Goal: Task Accomplishment & Management: Manage account settings

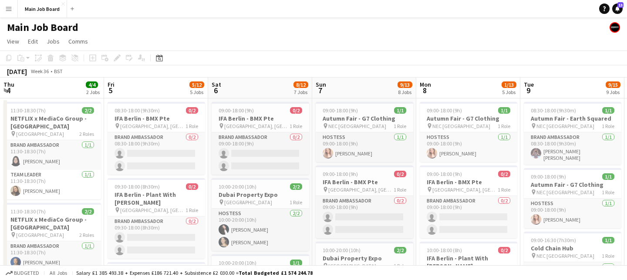
scroll to position [0, 272]
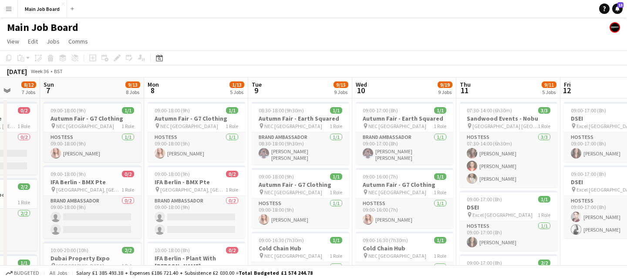
click at [5, 10] on app-icon "Menu" at bounding box center [8, 8] width 7 height 7
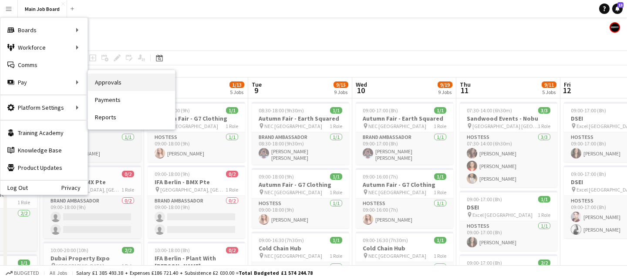
click at [125, 79] on link "Approvals" at bounding box center [131, 82] width 87 height 17
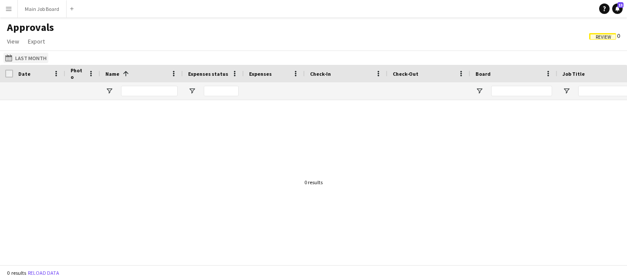
click at [38, 54] on button "Last Month Last Month" at bounding box center [25, 58] width 45 height 10
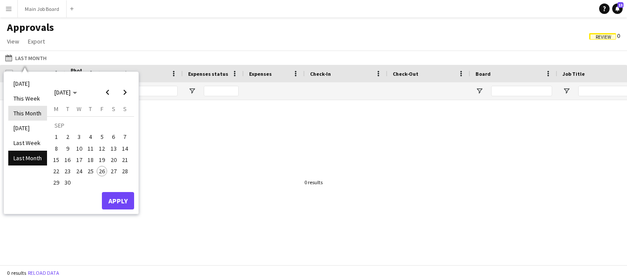
click at [37, 115] on li "This Month" at bounding box center [27, 113] width 39 height 15
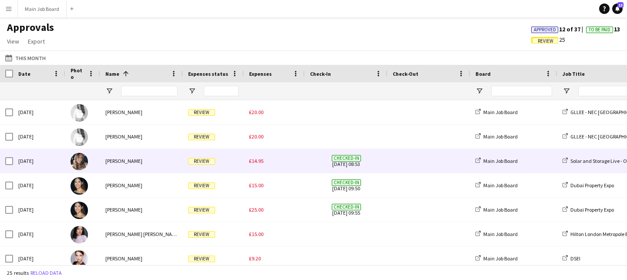
click at [256, 162] on span "£14.95" at bounding box center [256, 161] width 14 height 7
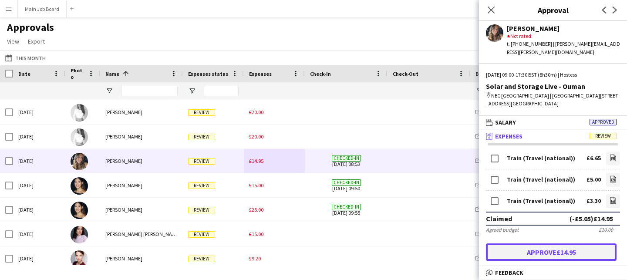
click at [552, 243] on button "Approve £14.95" at bounding box center [551, 251] width 131 height 17
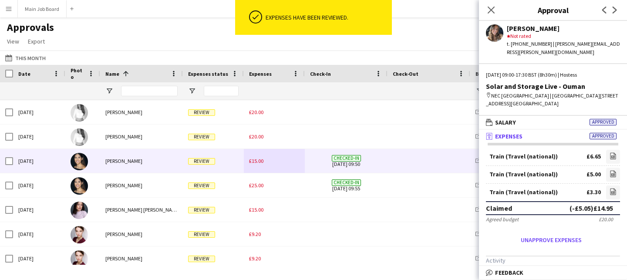
click at [273, 160] on div "£15.00" at bounding box center [274, 161] width 61 height 24
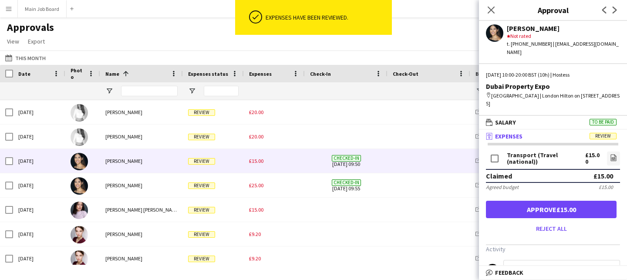
click at [603, 151] on div "Transport (Travel (national)) £15.00 file-image" at bounding box center [553, 159] width 134 height 19
click at [610, 154] on icon "file-image" at bounding box center [613, 157] width 7 height 7
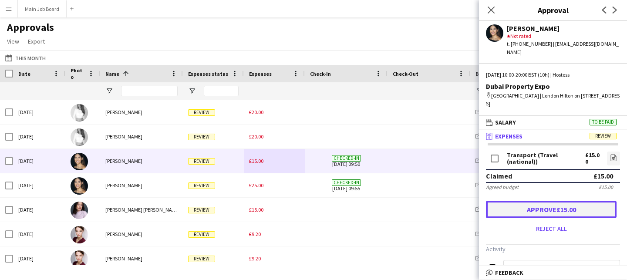
click at [524, 203] on button "Approve £15.00" at bounding box center [551, 209] width 131 height 17
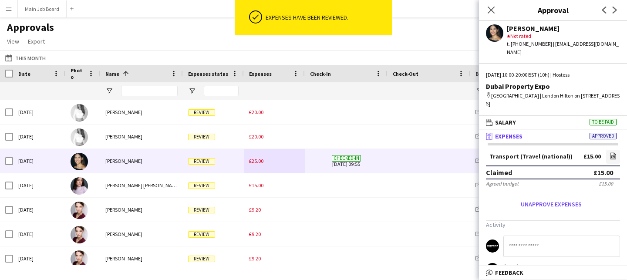
click at [262, 162] on span "£25.00" at bounding box center [256, 161] width 14 height 7
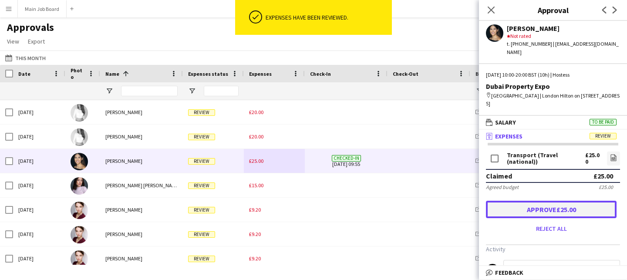
click at [580, 201] on button "Approve £25.00" at bounding box center [551, 209] width 131 height 17
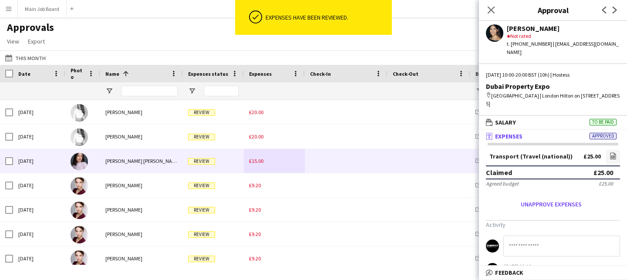
click at [249, 159] on span "£15.00" at bounding box center [256, 161] width 14 height 7
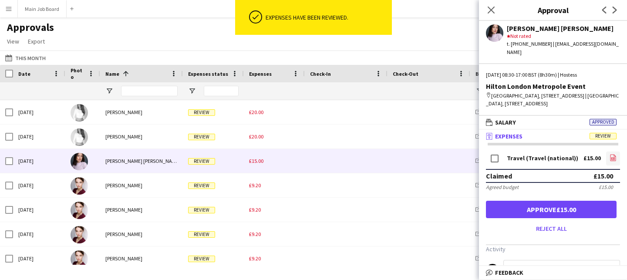
click at [611, 159] on icon "file-image" at bounding box center [612, 157] width 7 height 7
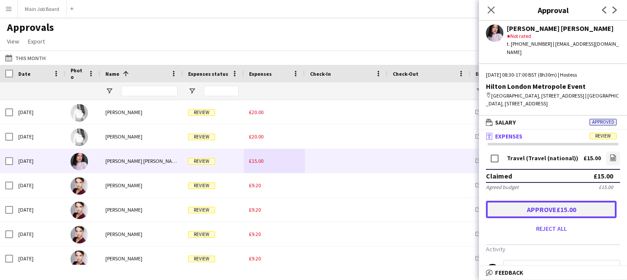
click at [498, 212] on button "Approve £15.00" at bounding box center [551, 209] width 131 height 17
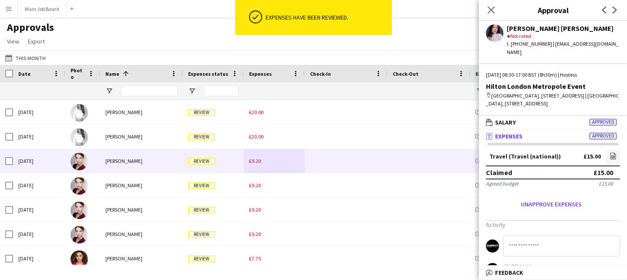
click at [260, 164] on span "£9.20" at bounding box center [255, 161] width 12 height 7
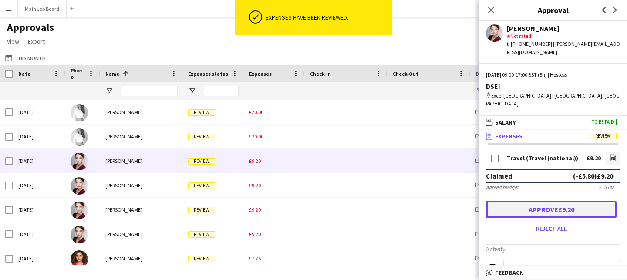
click at [525, 201] on button "Approve £9.20" at bounding box center [551, 209] width 131 height 17
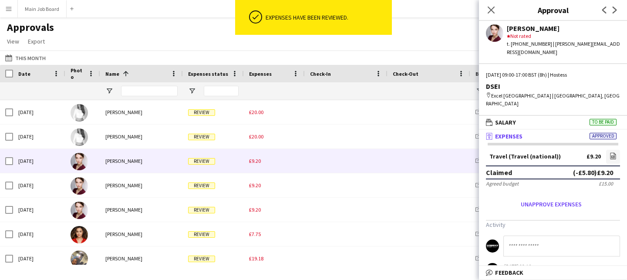
click at [258, 159] on span "£9.20" at bounding box center [255, 161] width 12 height 7
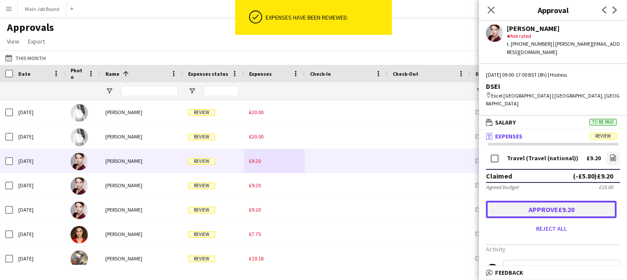
click at [520, 201] on button "Approve £9.20" at bounding box center [551, 209] width 131 height 17
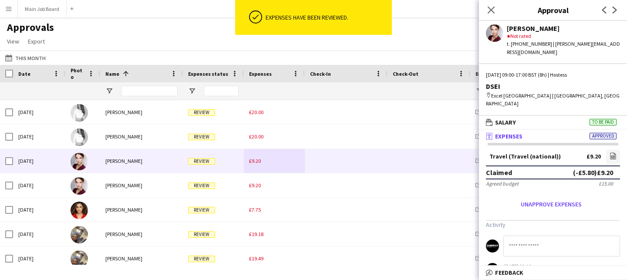
click at [262, 162] on div "£9.20" at bounding box center [274, 161] width 61 height 24
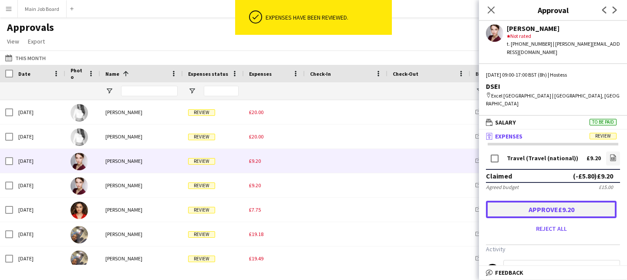
click at [548, 201] on button "Approve £9.20" at bounding box center [551, 209] width 131 height 17
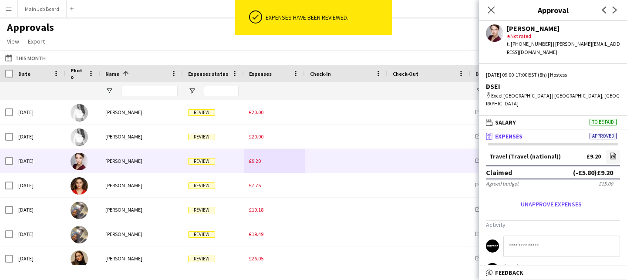
click at [259, 167] on div "£9.20" at bounding box center [274, 161] width 61 height 24
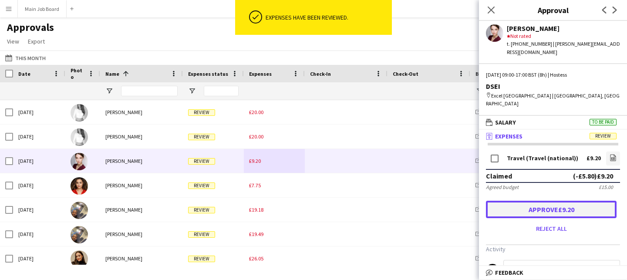
click at [499, 201] on button "Approve £9.20" at bounding box center [551, 209] width 131 height 17
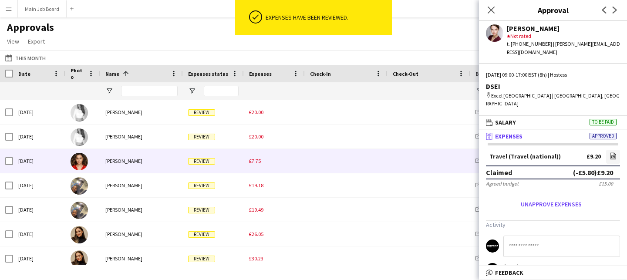
click at [255, 169] on div "£7.75" at bounding box center [274, 161] width 61 height 24
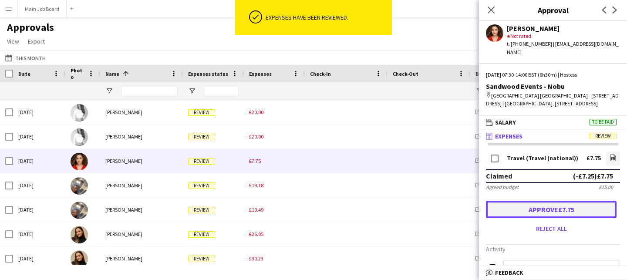
click at [555, 212] on button "Approve £7.75" at bounding box center [551, 209] width 131 height 17
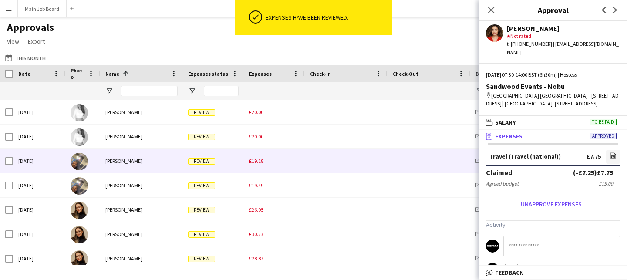
click at [259, 151] on div "£19.18" at bounding box center [274, 161] width 61 height 24
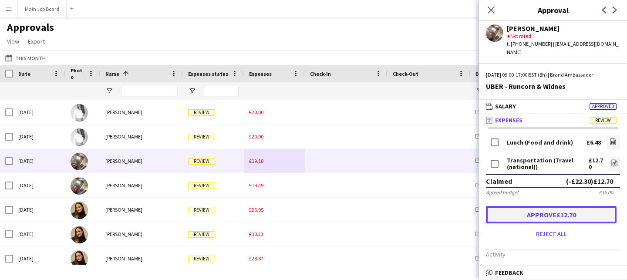
click at [510, 206] on button "Approve £12.70" at bounding box center [551, 214] width 131 height 17
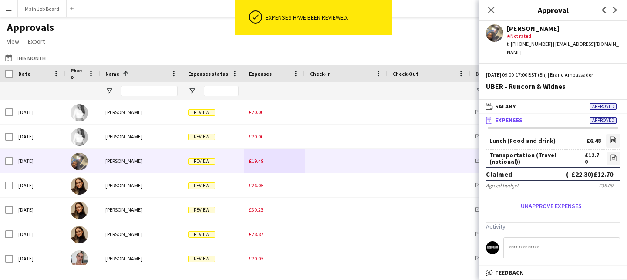
click at [264, 163] on div "£19.49" at bounding box center [274, 161] width 61 height 24
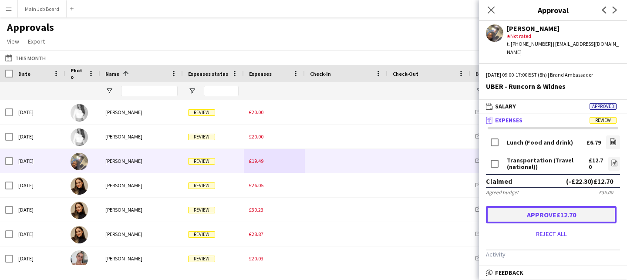
click at [508, 206] on button "Approve £12.70" at bounding box center [551, 214] width 131 height 17
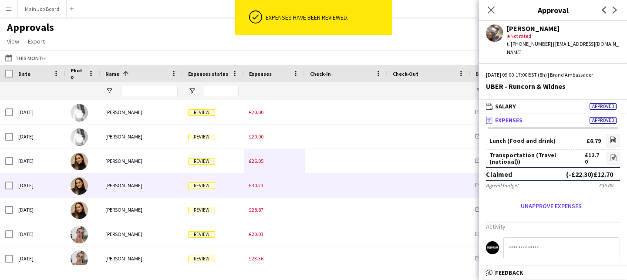
click at [259, 171] on div "£26.05" at bounding box center [274, 161] width 61 height 24
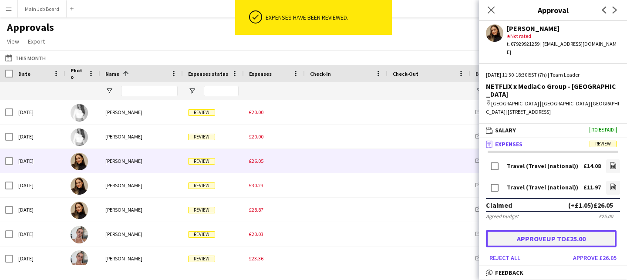
click at [515, 230] on button "Approve up to £25.00" at bounding box center [551, 238] width 131 height 17
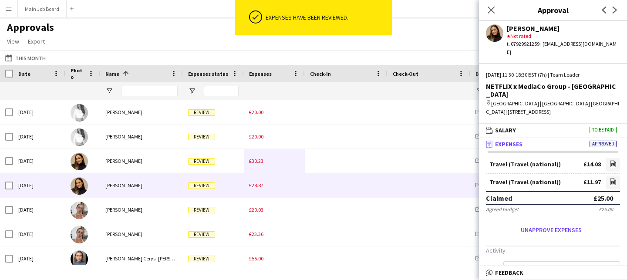
click at [258, 166] on div "£30.23" at bounding box center [274, 161] width 61 height 24
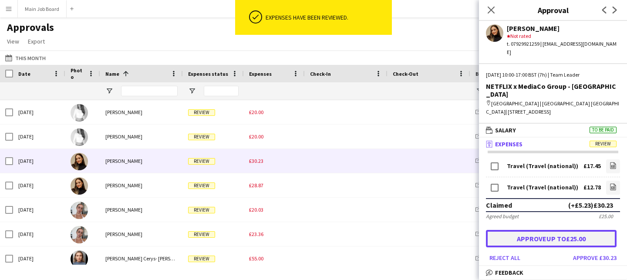
click at [537, 230] on button "Approve up to £25.00" at bounding box center [551, 238] width 131 height 17
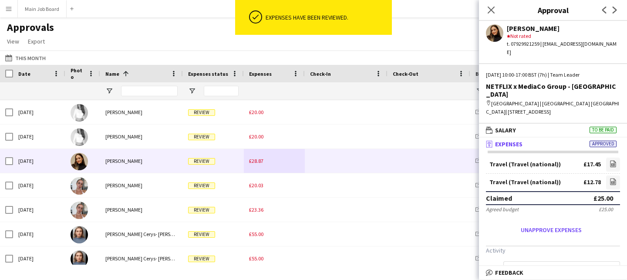
click at [257, 167] on div "£28.87" at bounding box center [274, 161] width 61 height 24
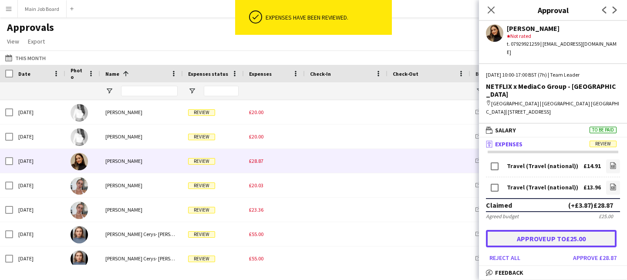
click at [574, 230] on button "Approve up to £25.00" at bounding box center [551, 238] width 131 height 17
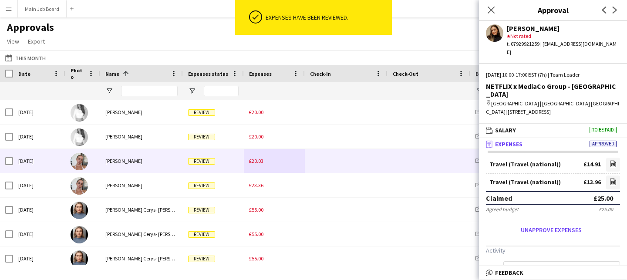
click at [260, 164] on span "£20.03" at bounding box center [256, 161] width 14 height 7
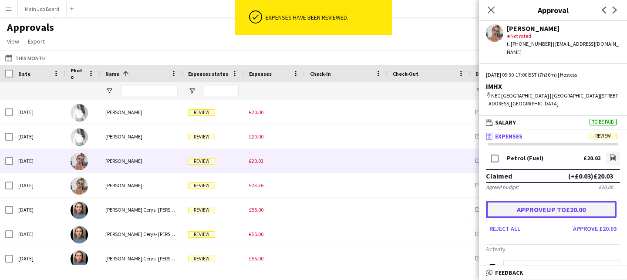
click at [565, 201] on button "Approve up to £20.00" at bounding box center [551, 209] width 131 height 17
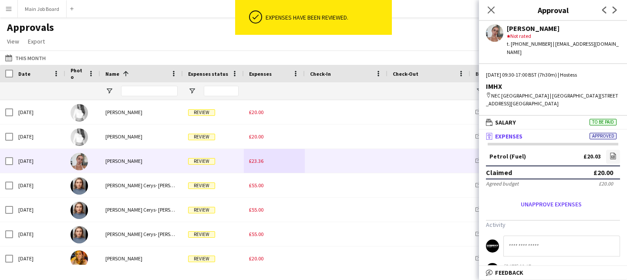
click at [261, 169] on div "£23.36" at bounding box center [274, 161] width 61 height 24
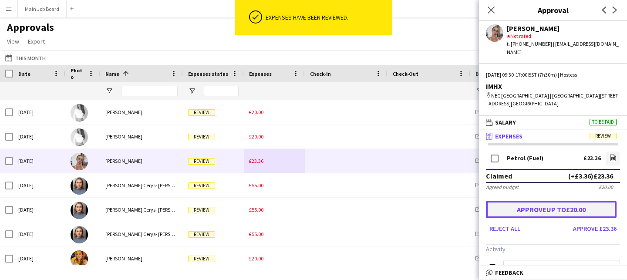
click at [559, 204] on button "Approve up to £20.00" at bounding box center [551, 209] width 131 height 17
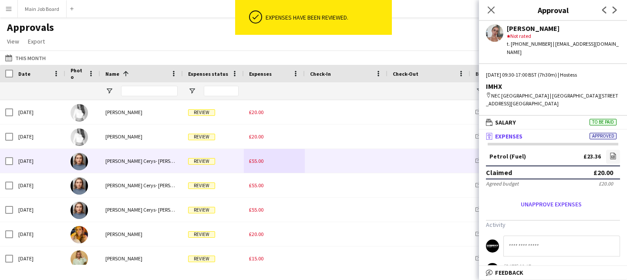
click at [266, 161] on div "£55.00" at bounding box center [274, 161] width 61 height 24
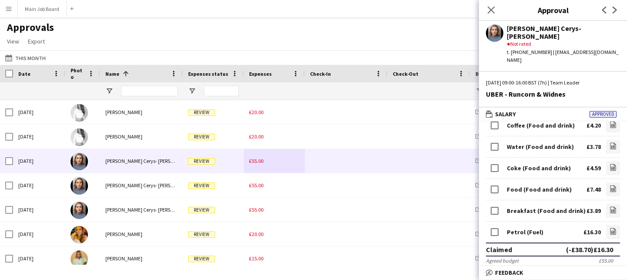
scroll to position [193, 0]
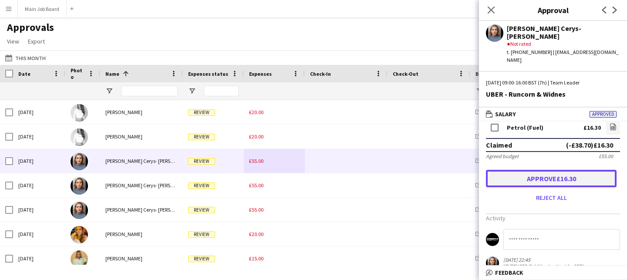
click at [531, 170] on button "Approve £16.30" at bounding box center [551, 178] width 131 height 17
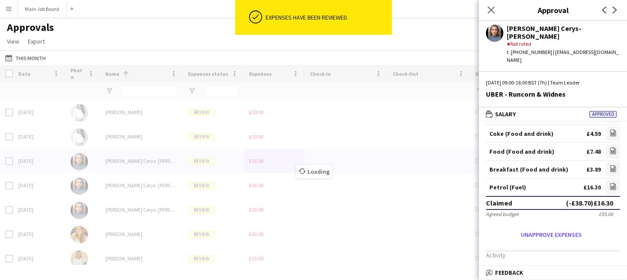
scroll to position [158, 0]
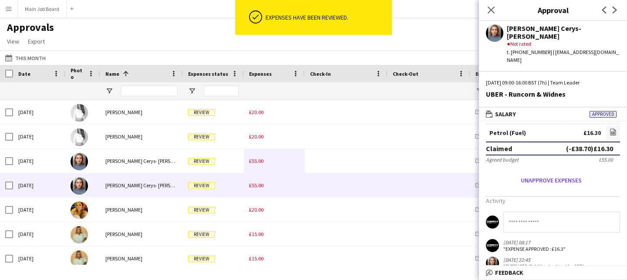
click at [264, 185] on div "£55.00" at bounding box center [274, 185] width 61 height 24
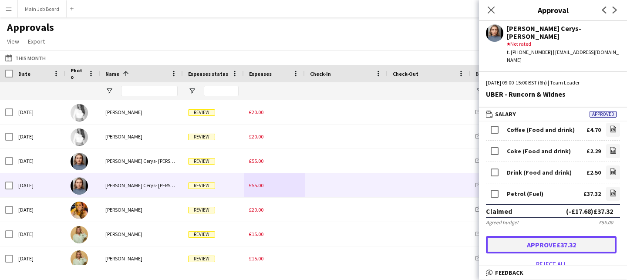
click at [510, 236] on button "Approve £37.32" at bounding box center [551, 244] width 131 height 17
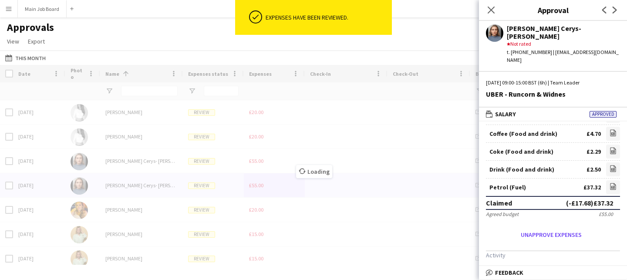
scroll to position [37, 0]
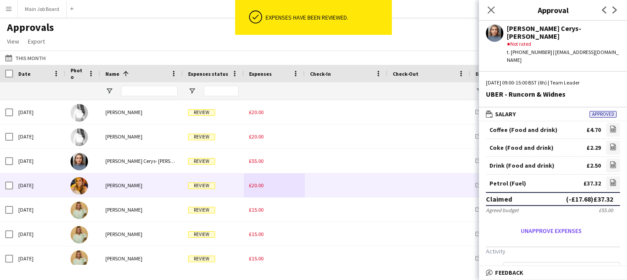
click at [256, 208] on span "£15.00" at bounding box center [256, 209] width 14 height 7
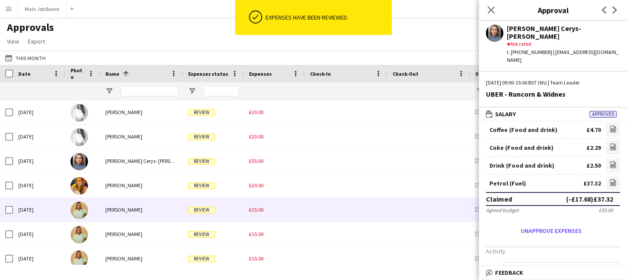
scroll to position [0, 0]
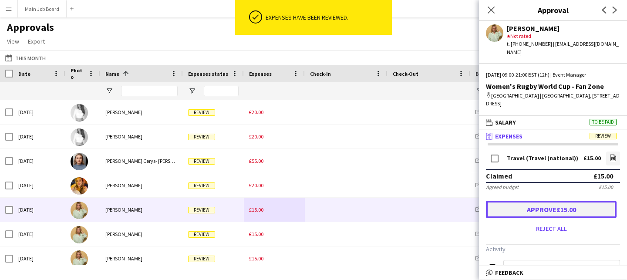
click at [498, 201] on button "Approve £15.00" at bounding box center [551, 209] width 131 height 17
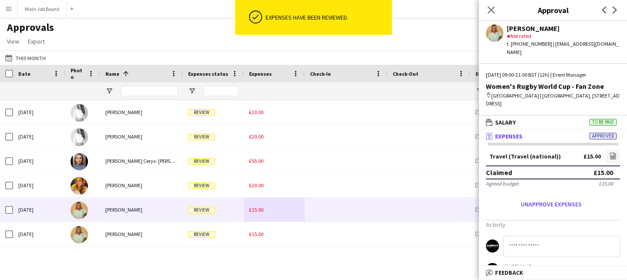
click at [256, 212] on span "£15.00" at bounding box center [256, 209] width 14 height 7
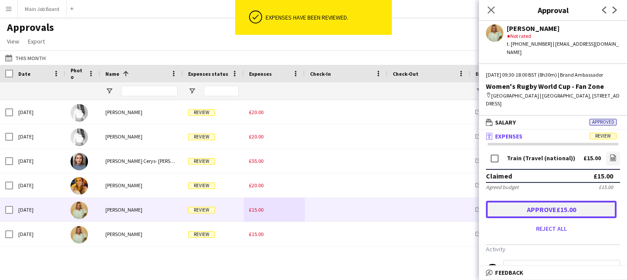
click at [517, 205] on button "Approve £15.00" at bounding box center [551, 209] width 131 height 17
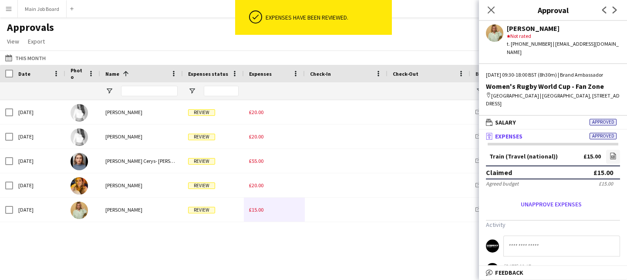
click at [256, 212] on span "£15.00" at bounding box center [256, 209] width 14 height 7
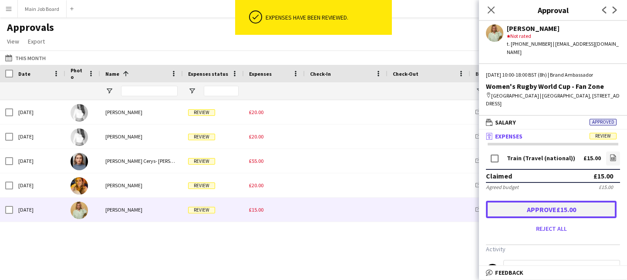
click at [532, 204] on button "Approve £15.00" at bounding box center [551, 209] width 131 height 17
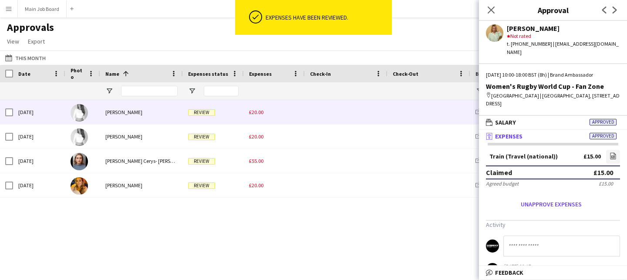
click at [257, 112] on span "£20.00" at bounding box center [256, 112] width 14 height 7
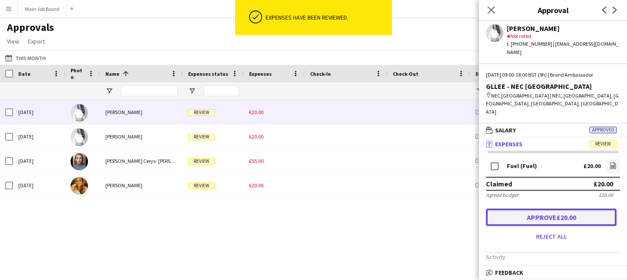
click at [547, 208] on button "Approve £20.00" at bounding box center [551, 216] width 131 height 17
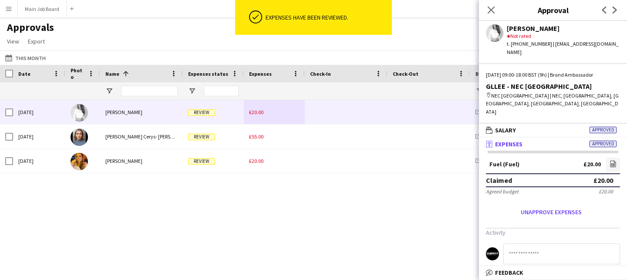
click at [255, 105] on div "£20.00" at bounding box center [274, 112] width 61 height 24
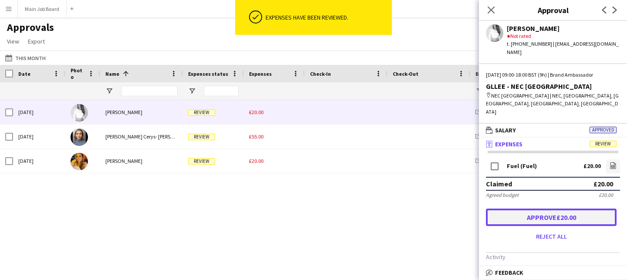
click at [509, 208] on button "Approve £20.00" at bounding box center [551, 216] width 131 height 17
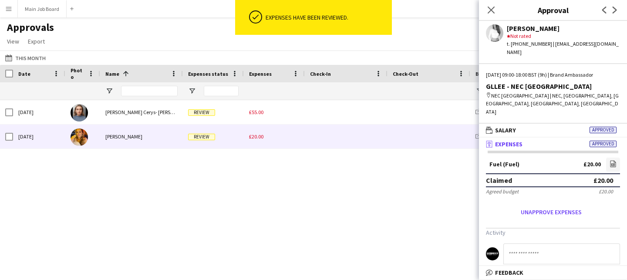
click at [255, 137] on span "£20.00" at bounding box center [256, 136] width 14 height 7
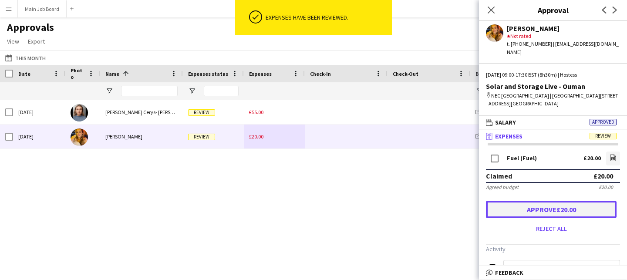
click at [575, 202] on button "Approve £20.00" at bounding box center [551, 209] width 131 height 17
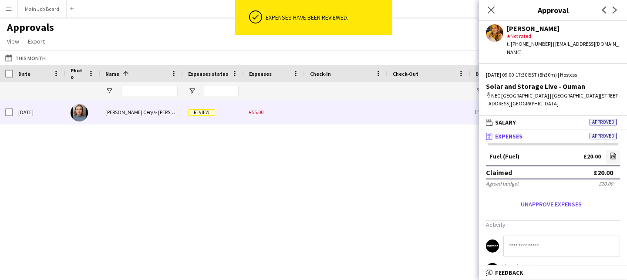
click at [248, 115] on div "£55.00" at bounding box center [274, 112] width 61 height 24
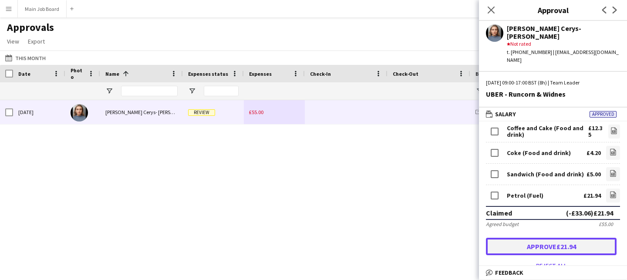
click at [515, 238] on button "Approve £21.94" at bounding box center [551, 246] width 131 height 17
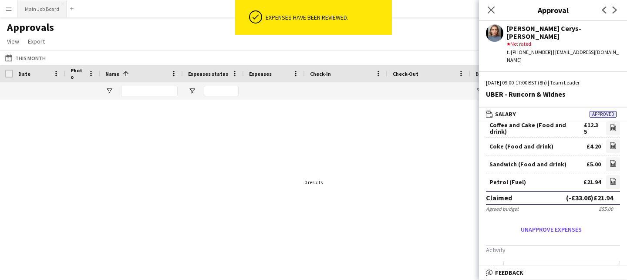
click at [37, 3] on button "Main Job Board Close" at bounding box center [42, 8] width 49 height 17
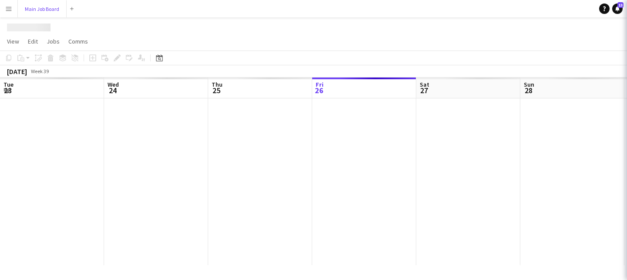
scroll to position [0, 208]
